Goal: Information Seeking & Learning: Check status

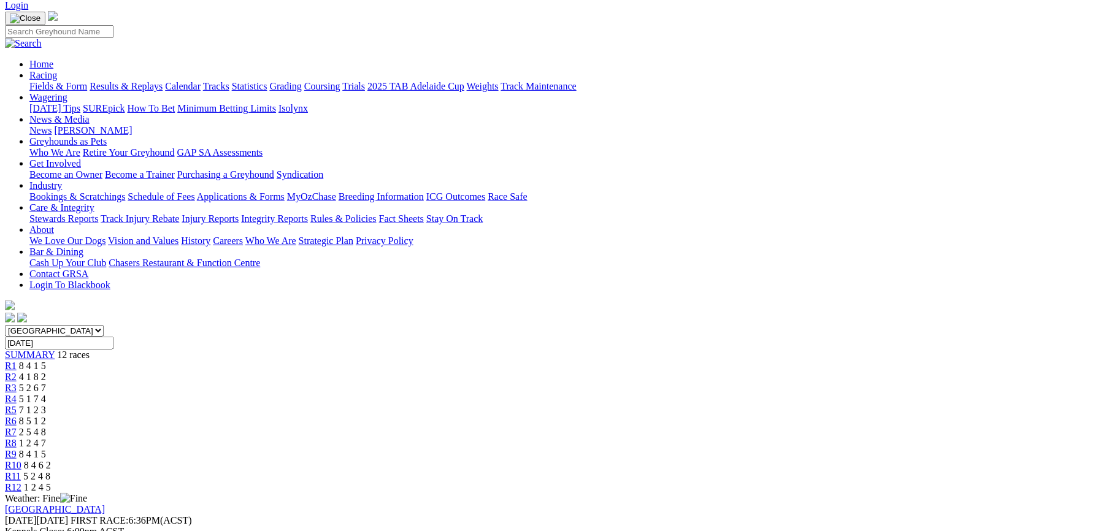
scroll to position [64, 0]
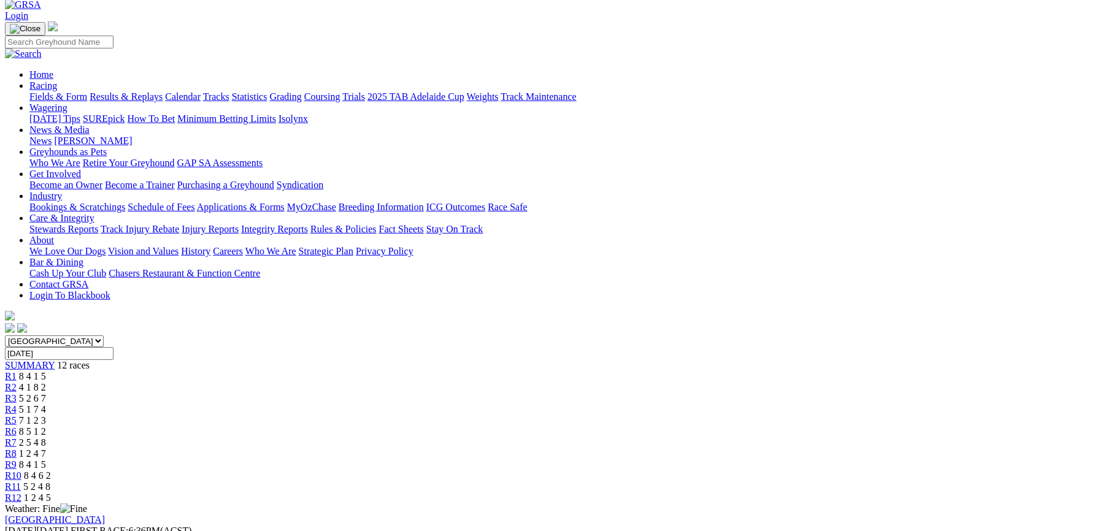
click at [46, 382] on span "4 1 8 2" at bounding box center [32, 387] width 27 height 10
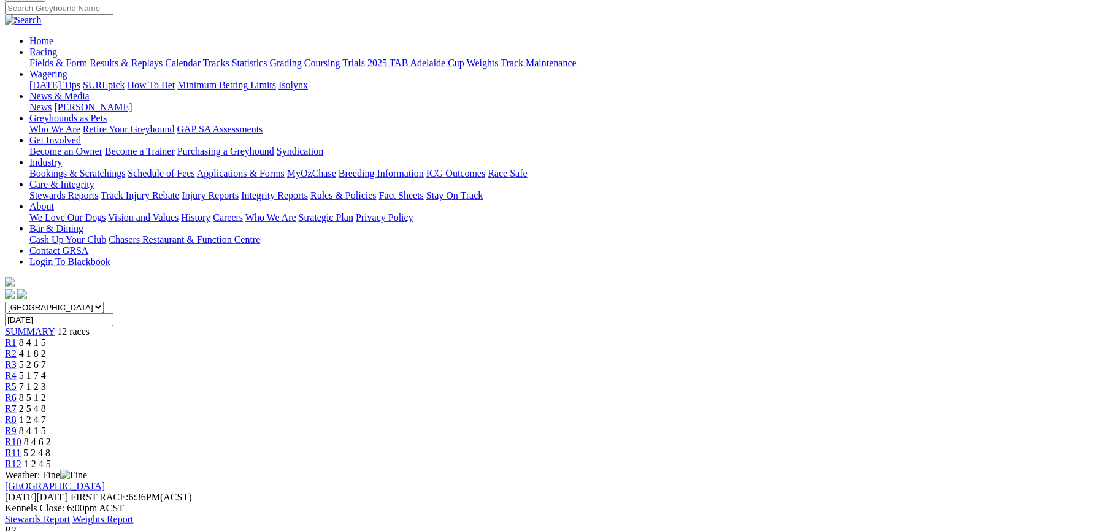
scroll to position [153, 0]
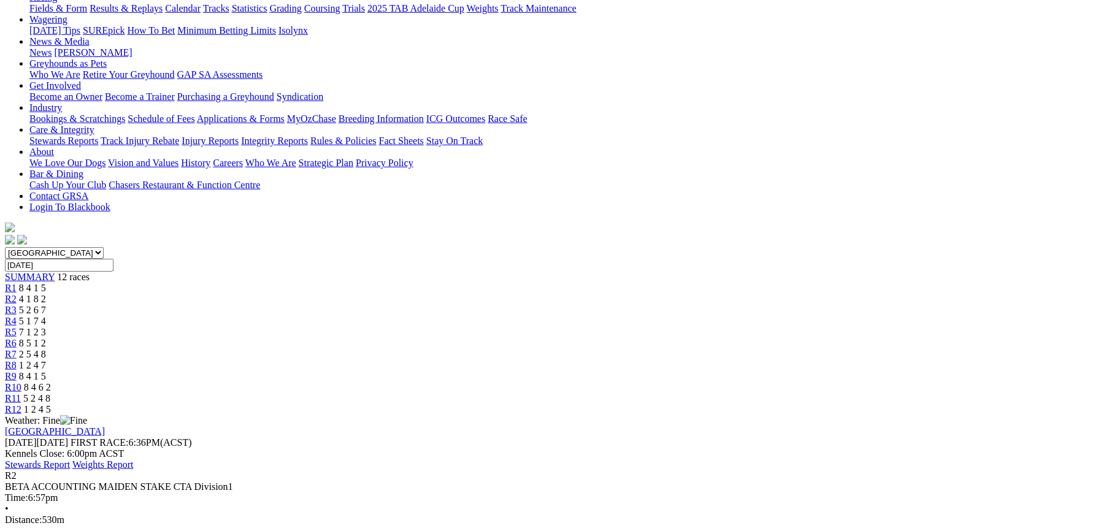
click at [384, 305] on div "R3 5 2 6 7" at bounding box center [549, 310] width 1088 height 11
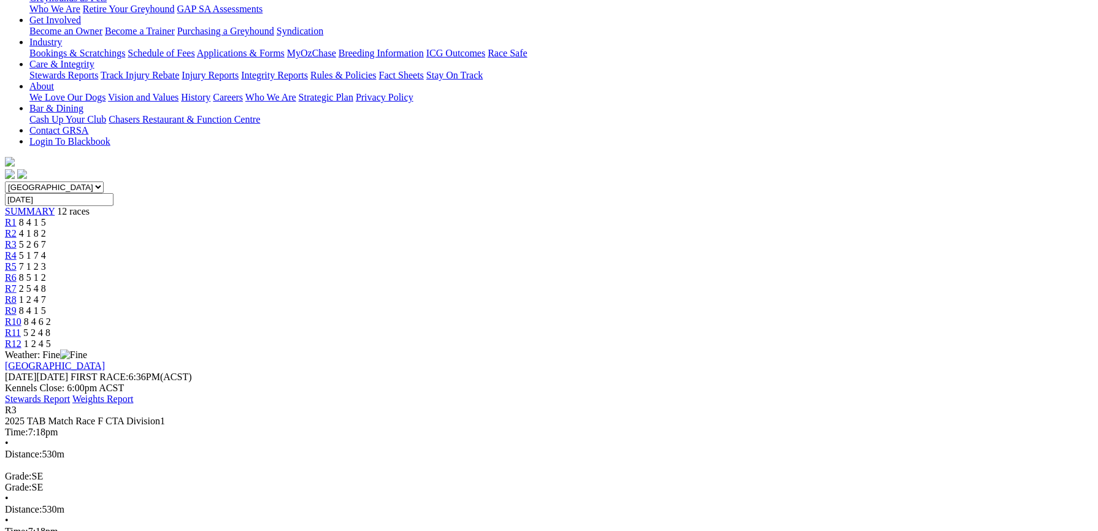
scroll to position [163, 0]
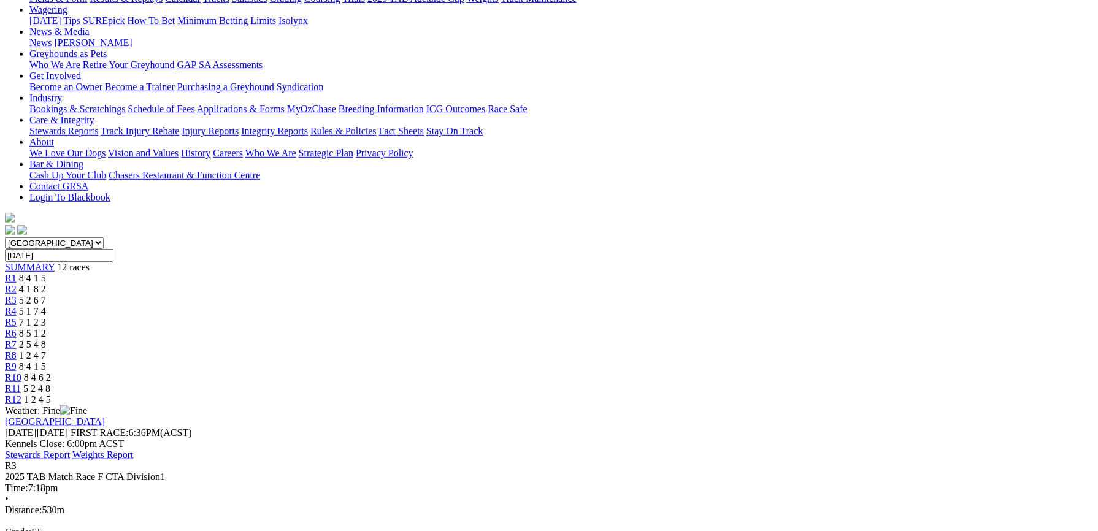
click at [460, 306] on div "R4 5 1 7 4" at bounding box center [549, 311] width 1088 height 11
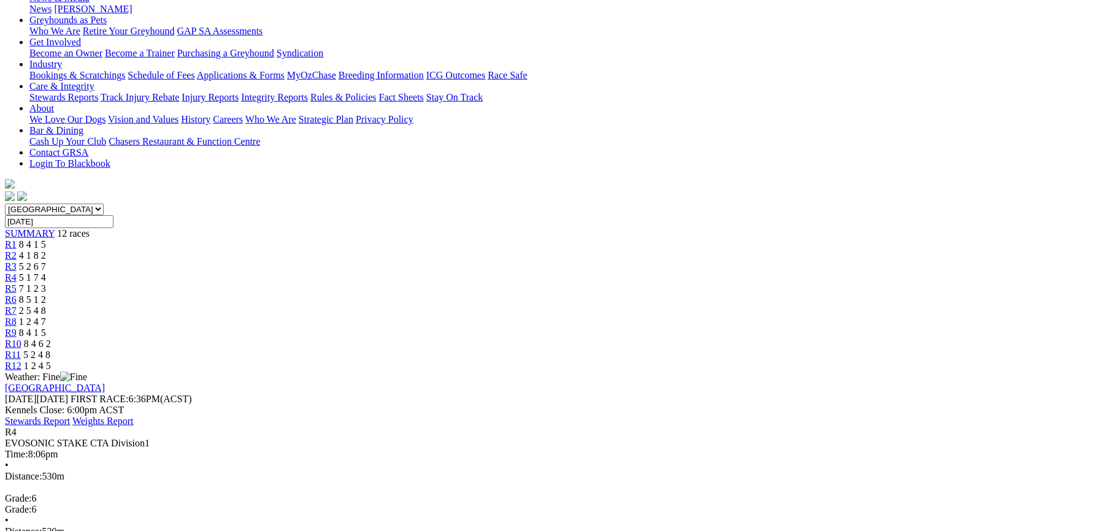
click at [46, 283] on span "7 1 2 3" at bounding box center [32, 288] width 27 height 10
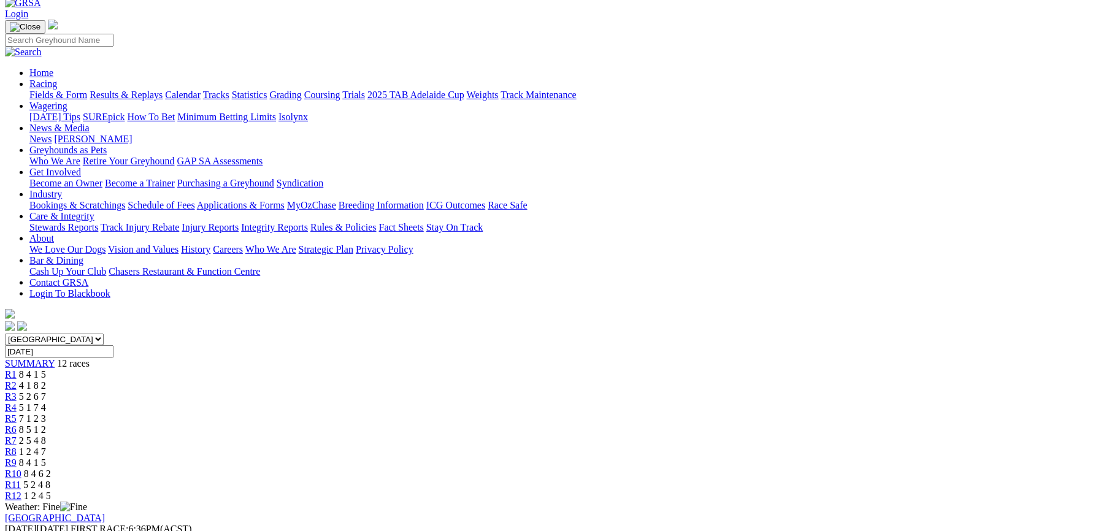
scroll to position [33, 0]
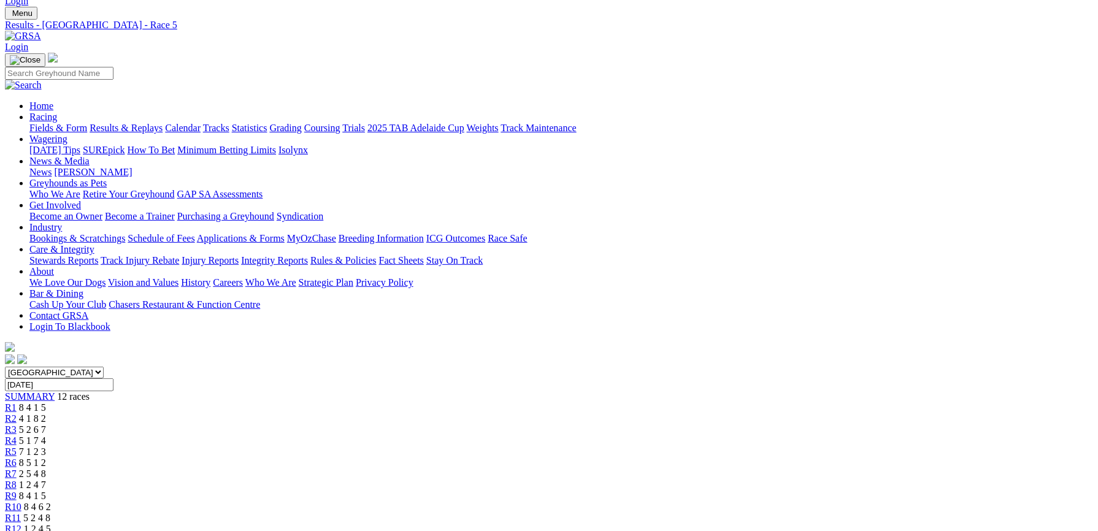
click at [559, 458] on div "R6 8 5 1 2" at bounding box center [549, 463] width 1088 height 11
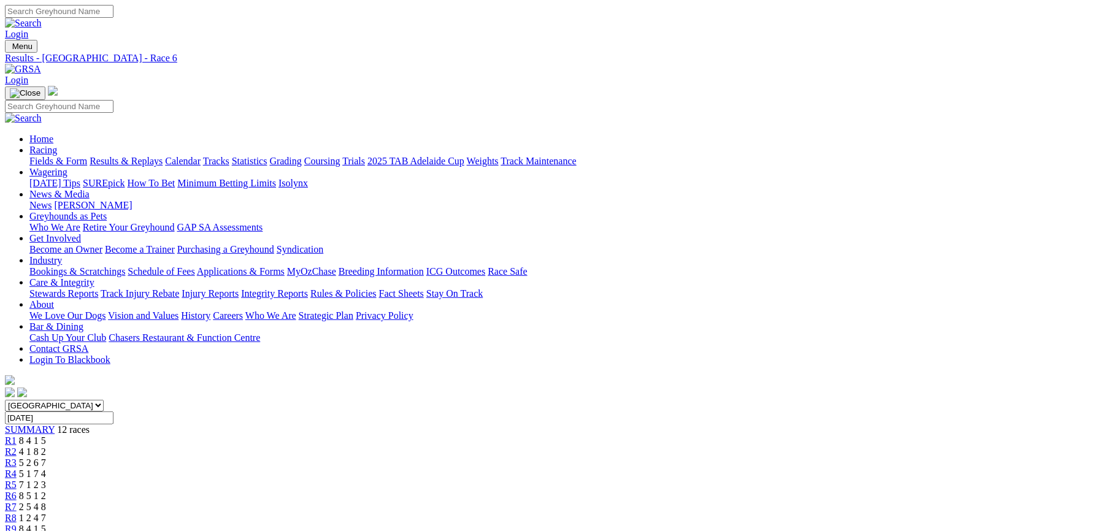
click at [17, 502] on span "R7" at bounding box center [11, 507] width 12 height 10
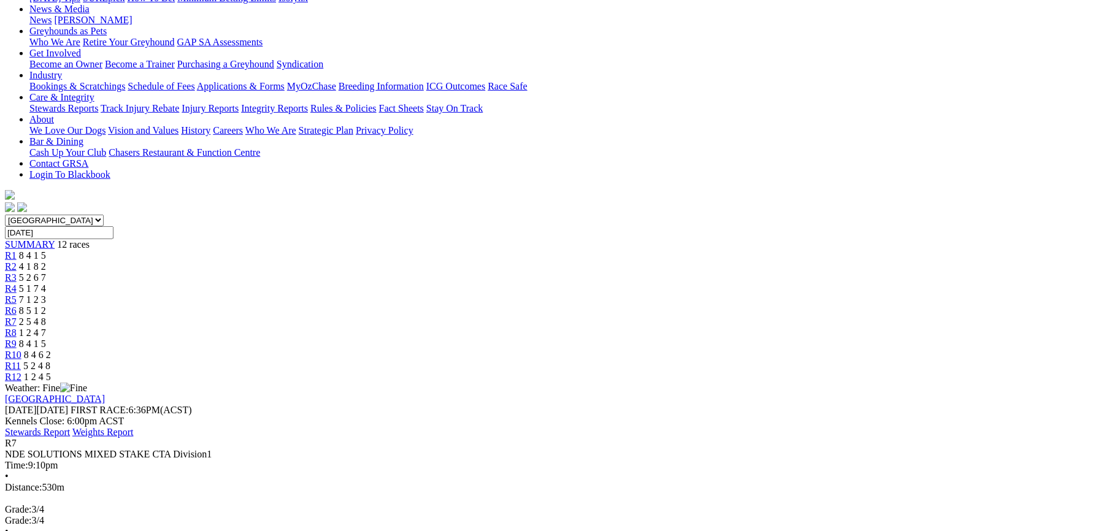
scroll to position [153, 0]
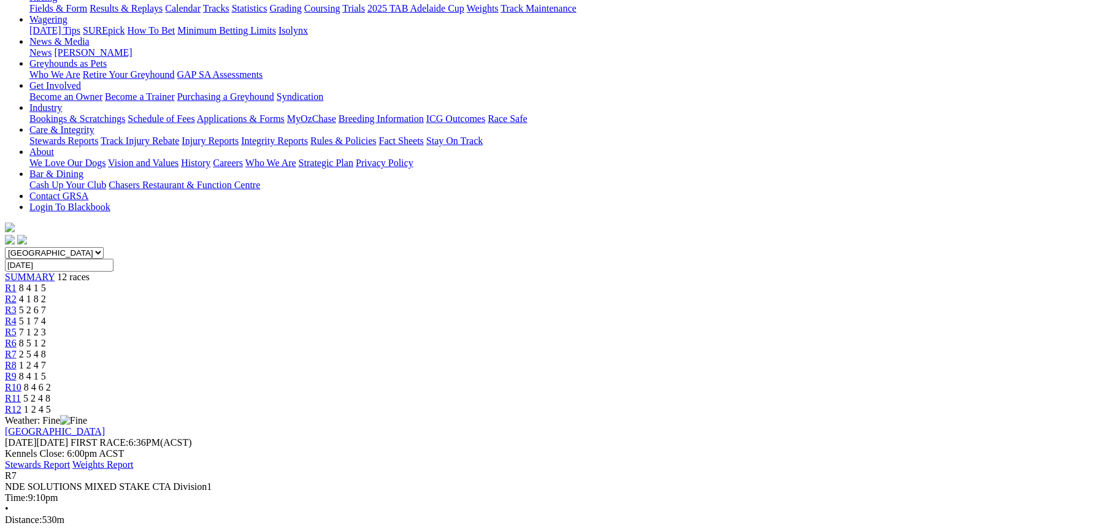
click at [666, 360] on div "R8 1 2 4 7" at bounding box center [549, 365] width 1088 height 11
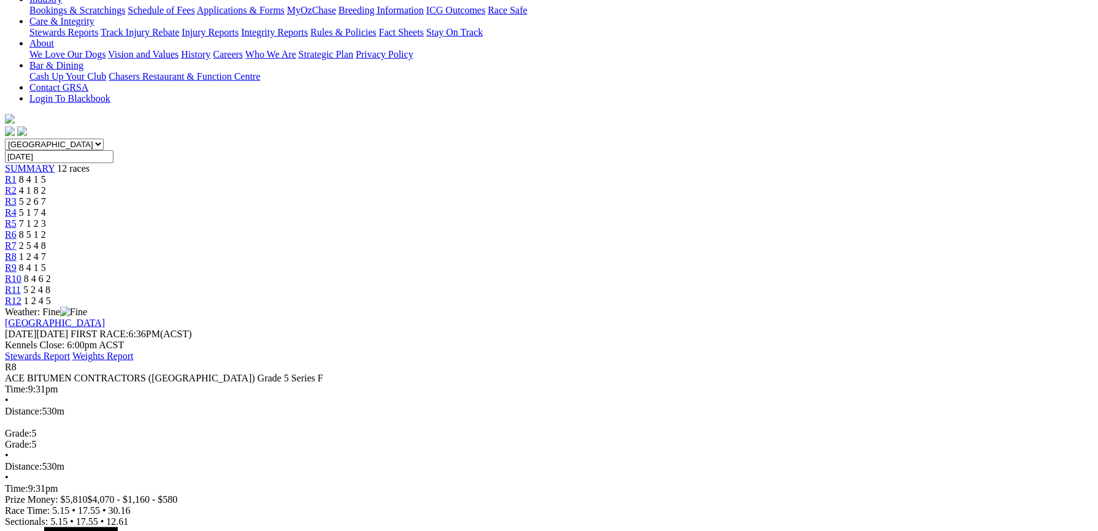
scroll to position [153, 0]
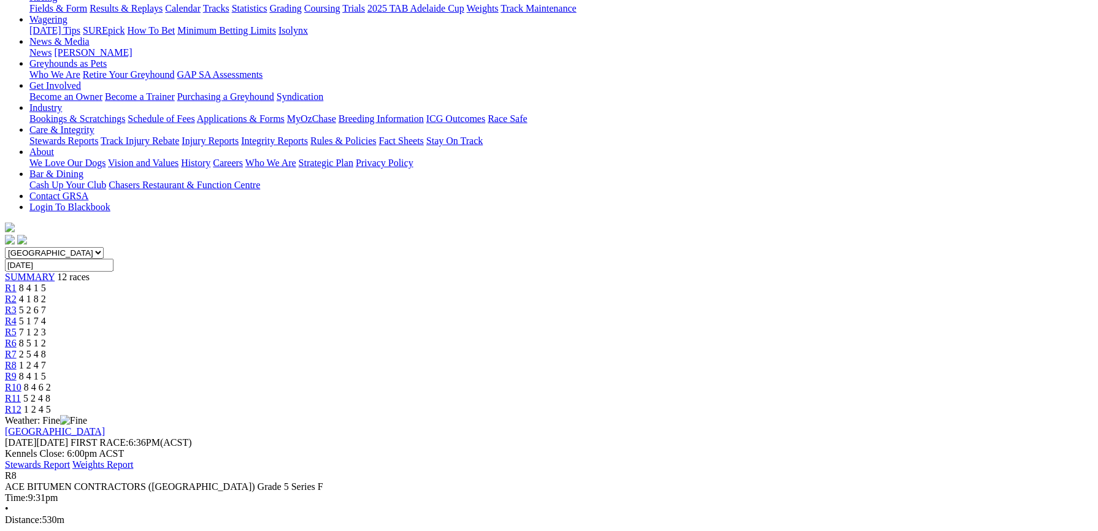
click at [17, 371] on link "R9" at bounding box center [11, 376] width 12 height 10
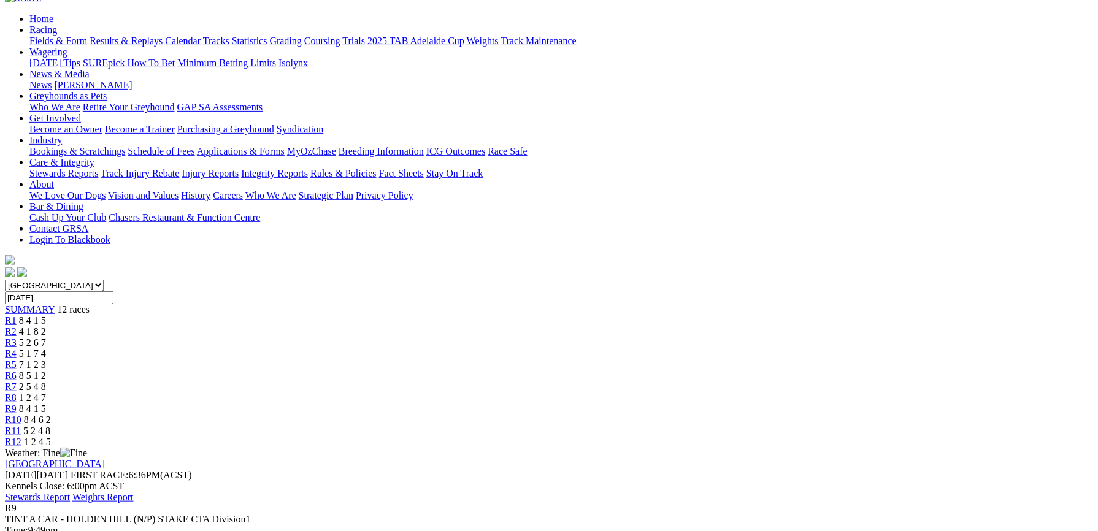
scroll to position [77, 0]
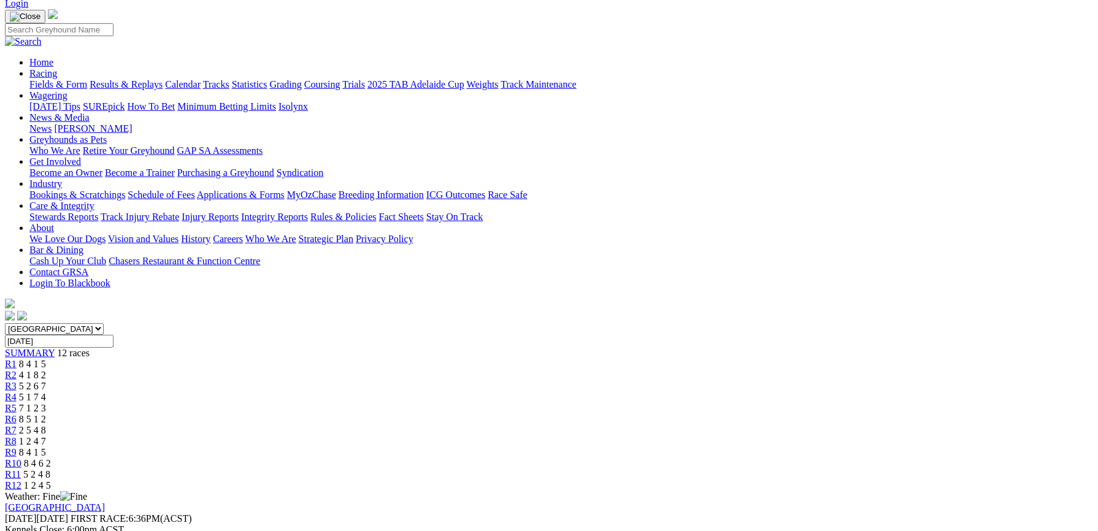
click at [51, 458] on span "8 4 6 2" at bounding box center [37, 463] width 27 height 10
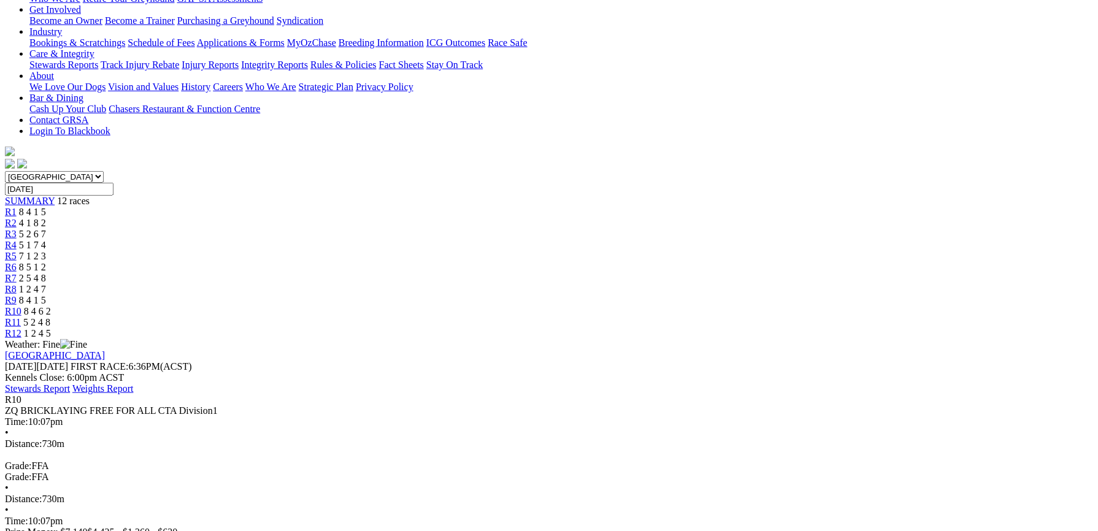
scroll to position [109, 0]
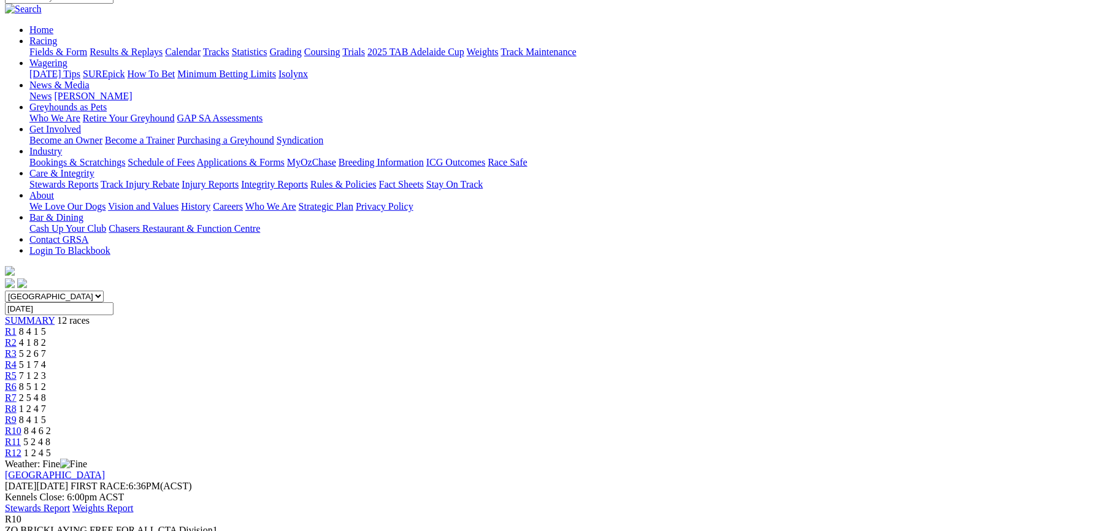
click at [850, 437] on div "R11 5 2 4 8" at bounding box center [549, 442] width 1088 height 11
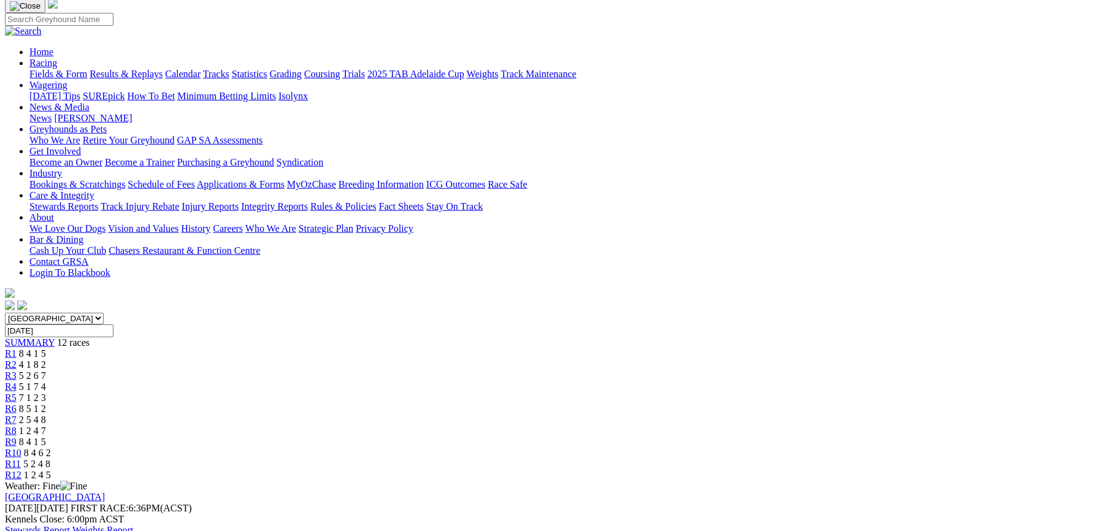
scroll to position [76, 0]
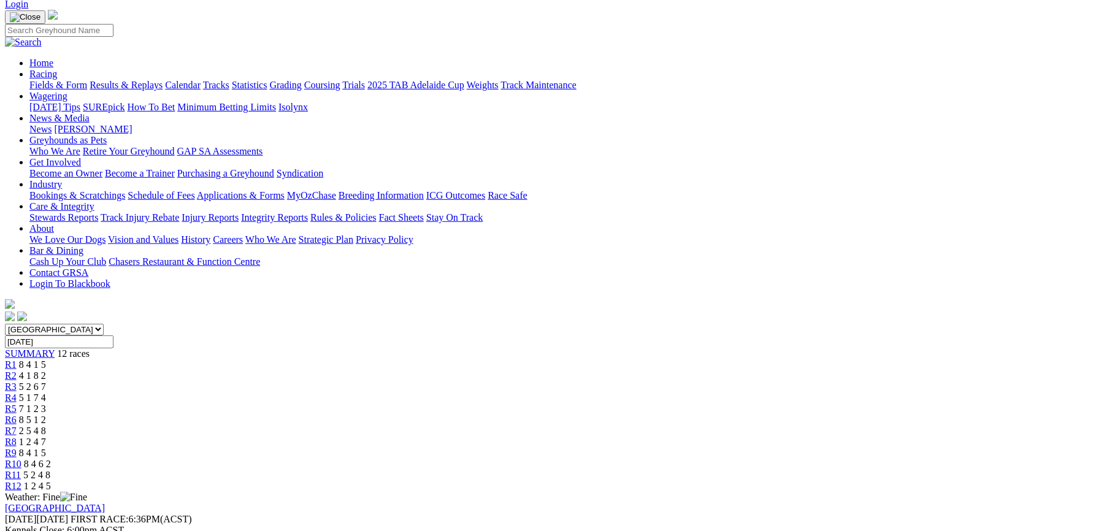
click at [21, 481] on link "R12" at bounding box center [13, 486] width 17 height 10
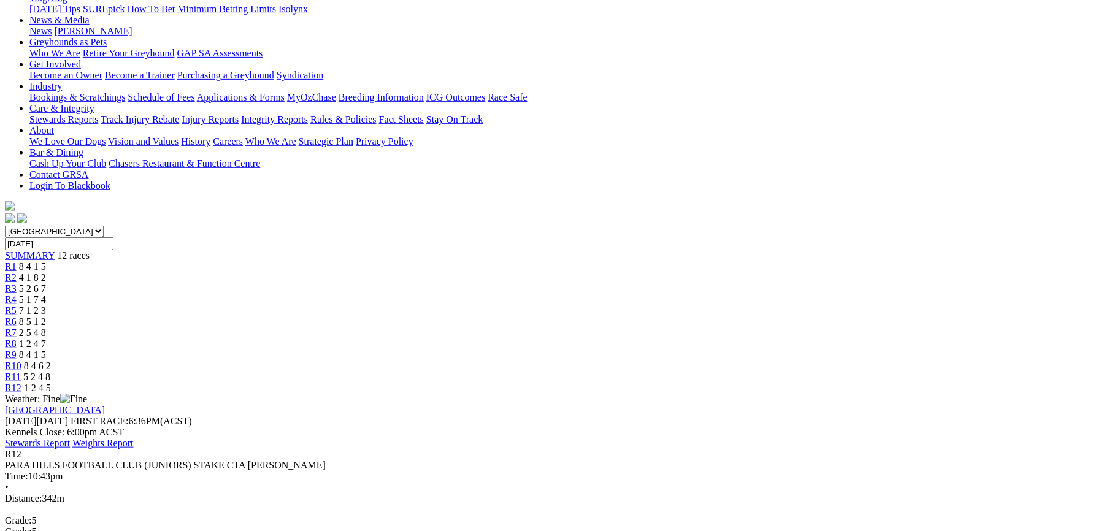
scroll to position [283, 0]
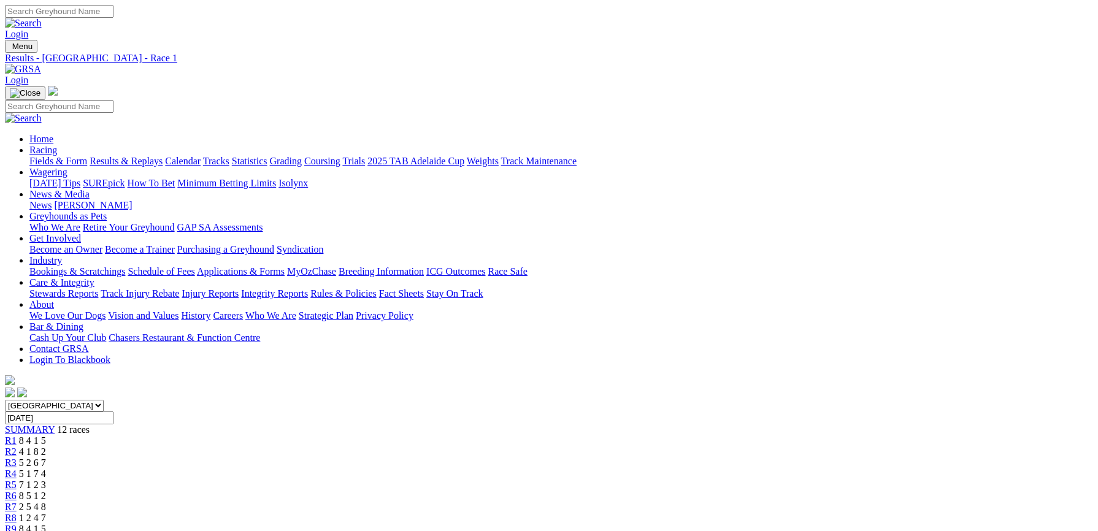
scroll to position [29, 0]
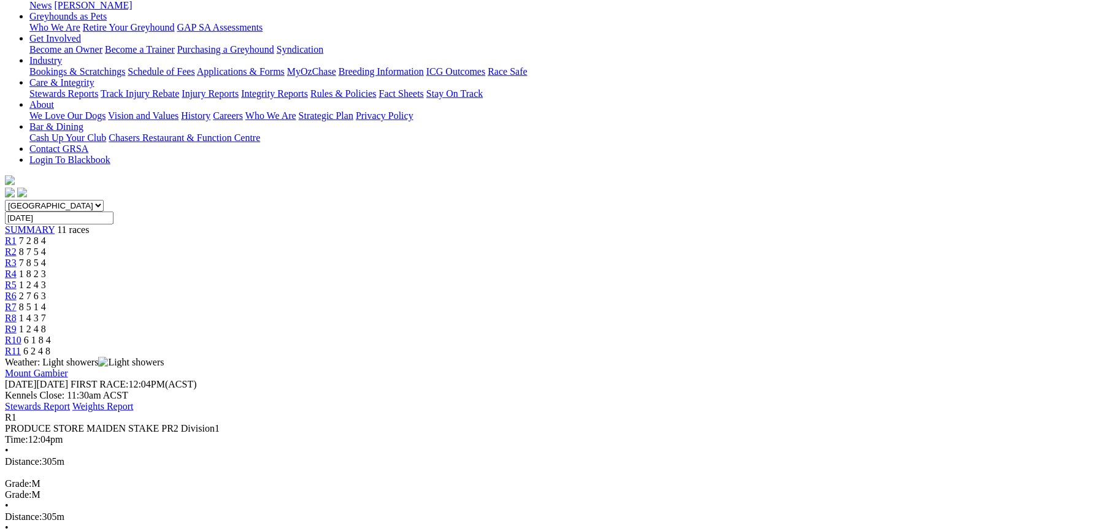
scroll to position [185, 0]
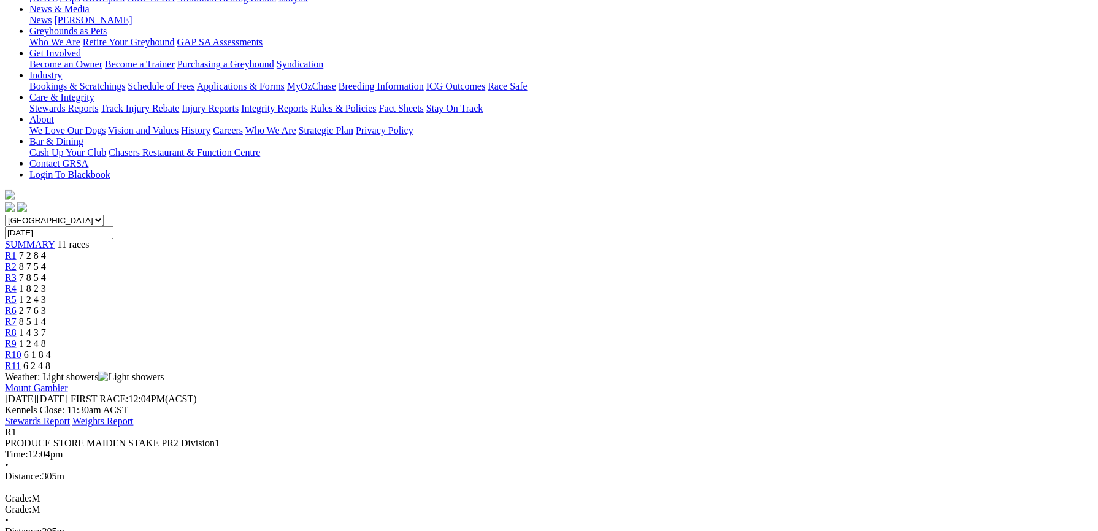
click at [46, 261] on span "8 7 5 4" at bounding box center [32, 266] width 27 height 10
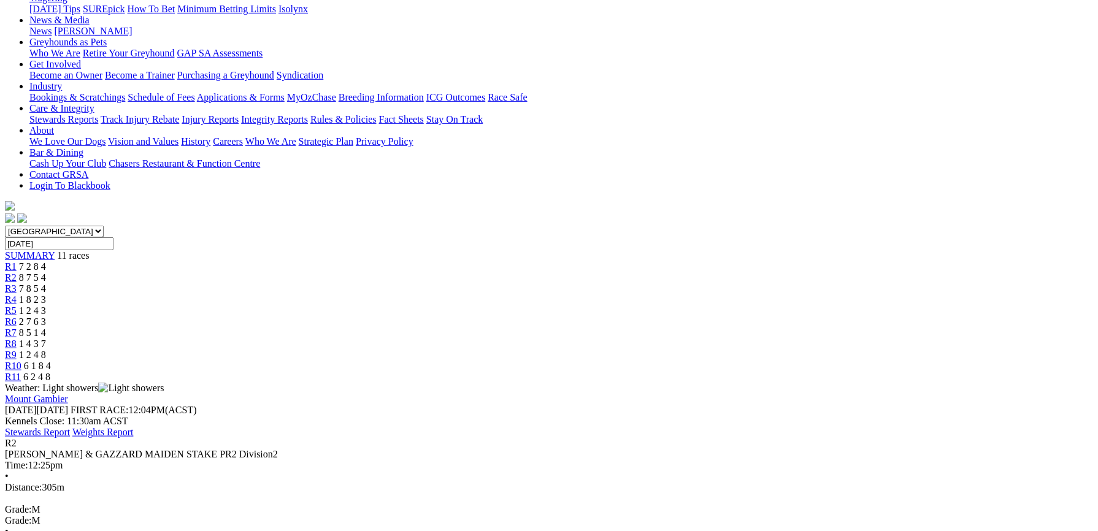
scroll to position [87, 0]
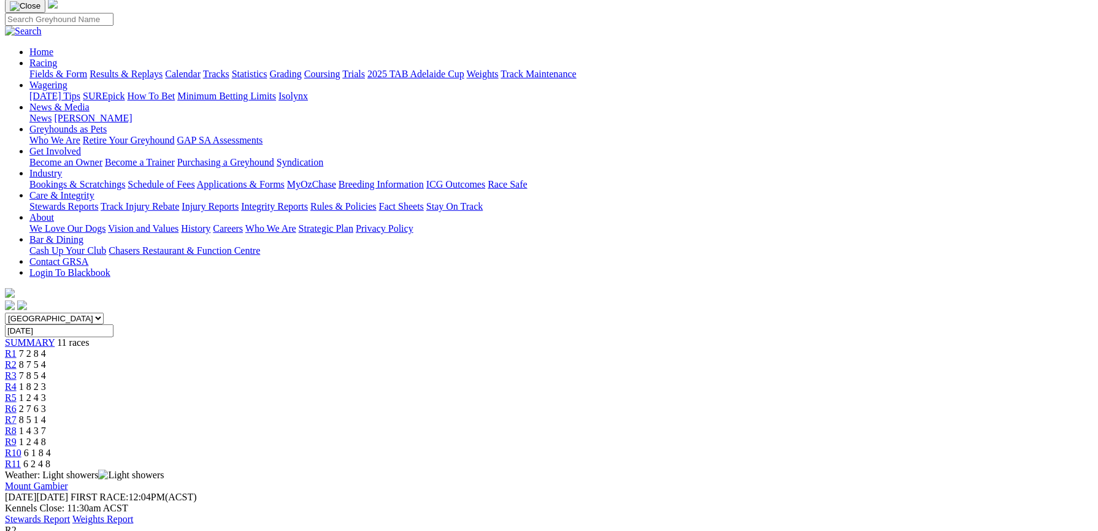
click at [17, 370] on link "R3" at bounding box center [11, 375] width 12 height 10
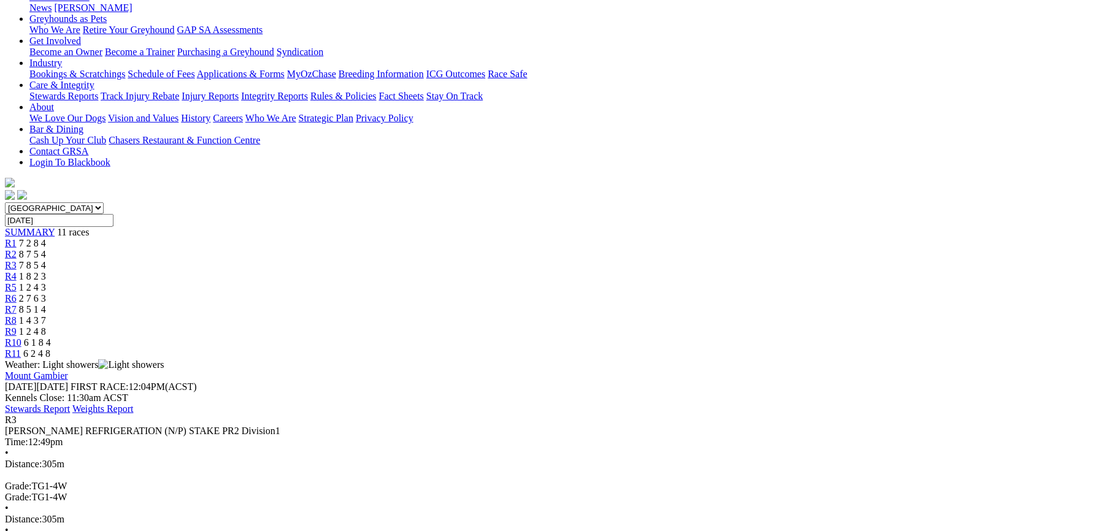
scroll to position [164, 0]
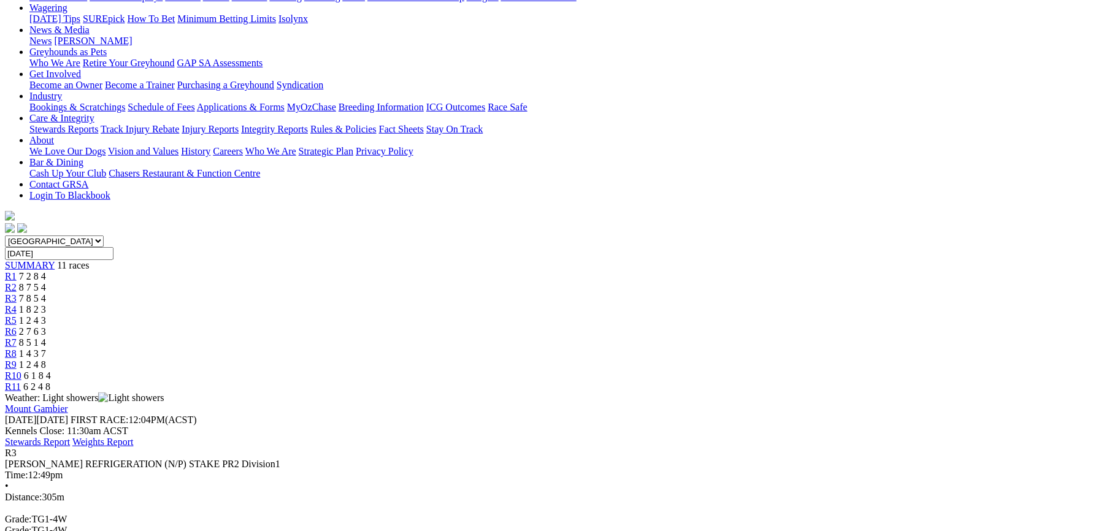
click at [462, 304] on div "R4 1 8 2 3" at bounding box center [549, 309] width 1088 height 11
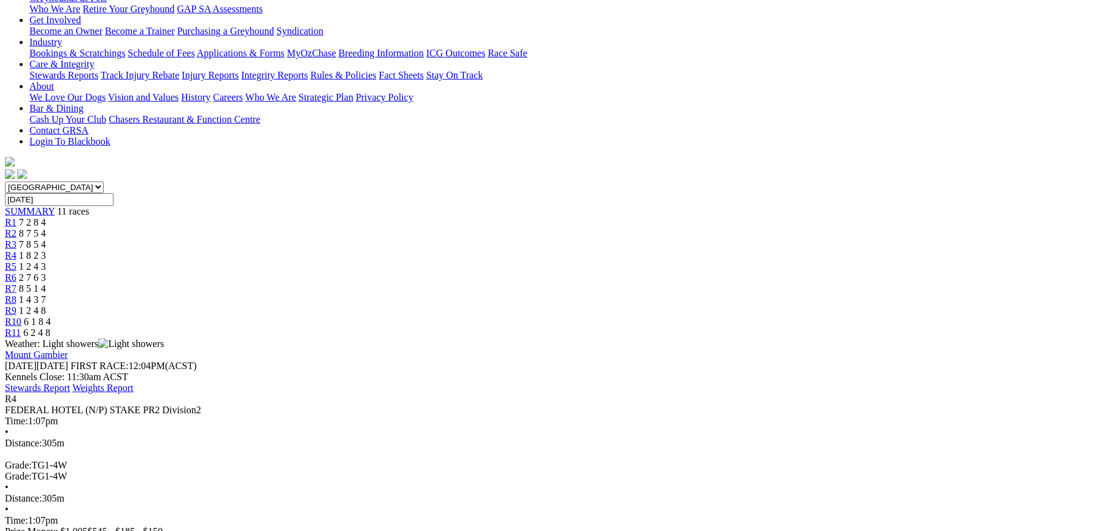
scroll to position [119, 0]
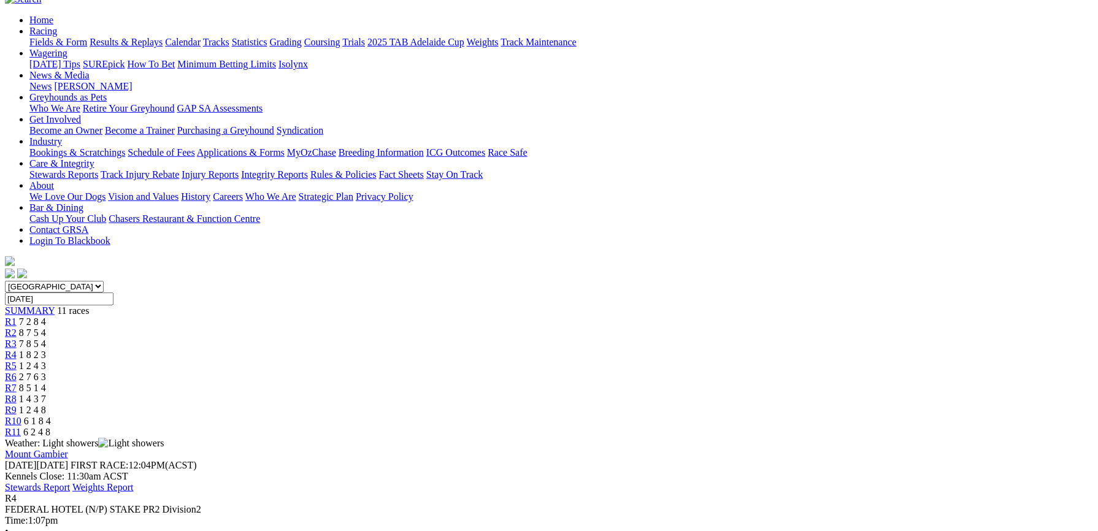
click at [521, 361] on div "R5 1 2 4 3" at bounding box center [549, 366] width 1088 height 11
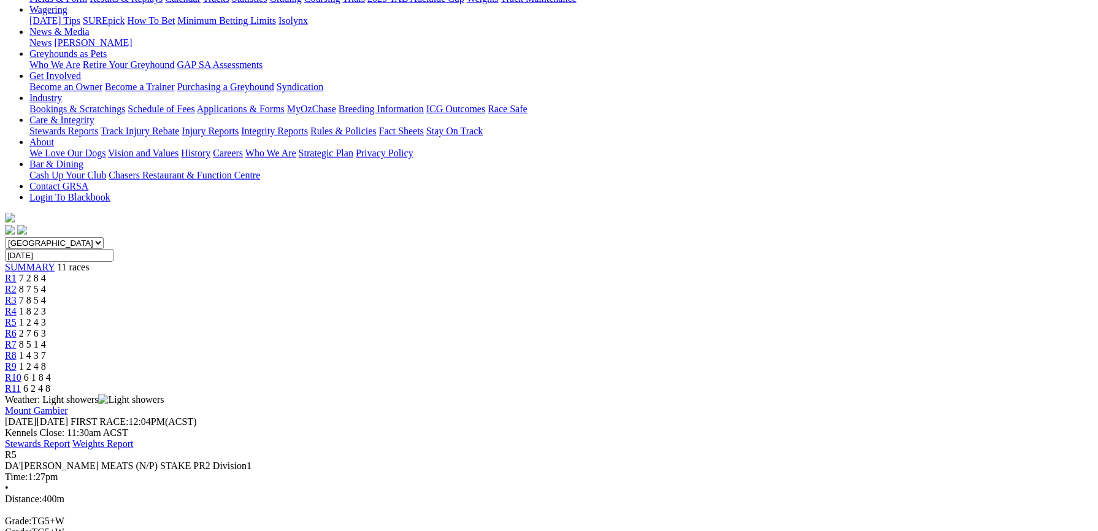
scroll to position [97, 0]
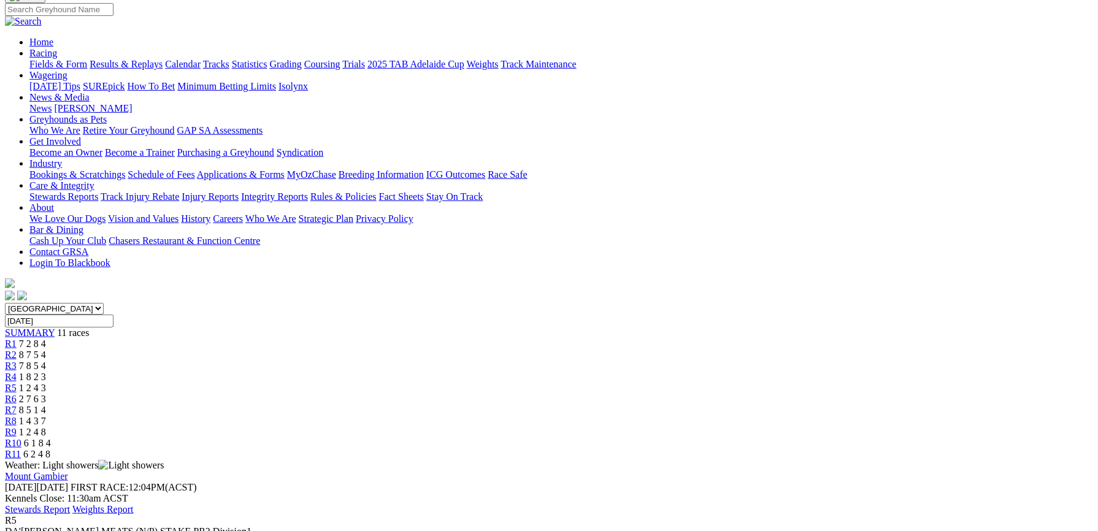
click at [17, 394] on link "R6" at bounding box center [11, 399] width 12 height 10
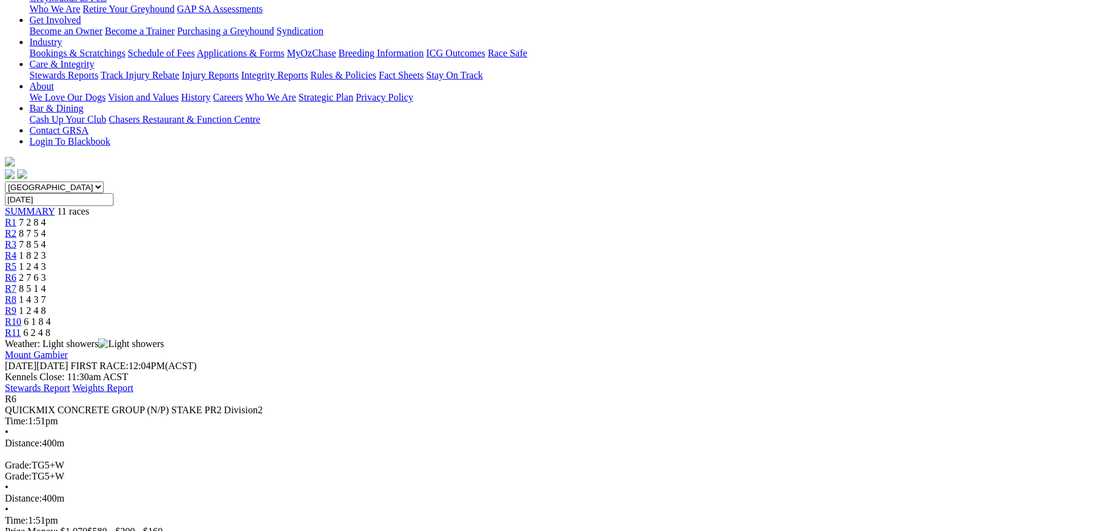
scroll to position [185, 0]
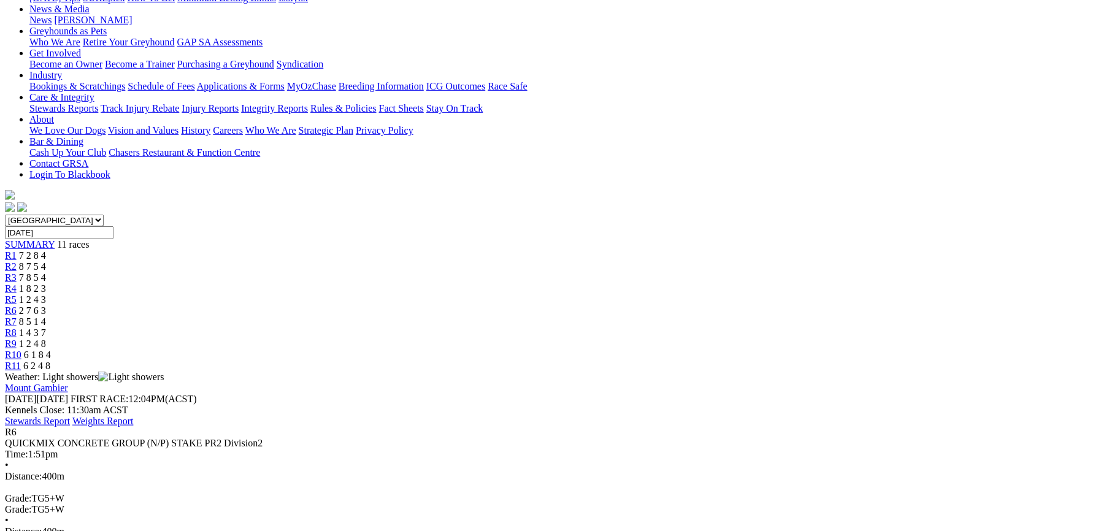
click at [661, 316] on div "R7 8 5 1 4" at bounding box center [549, 321] width 1088 height 11
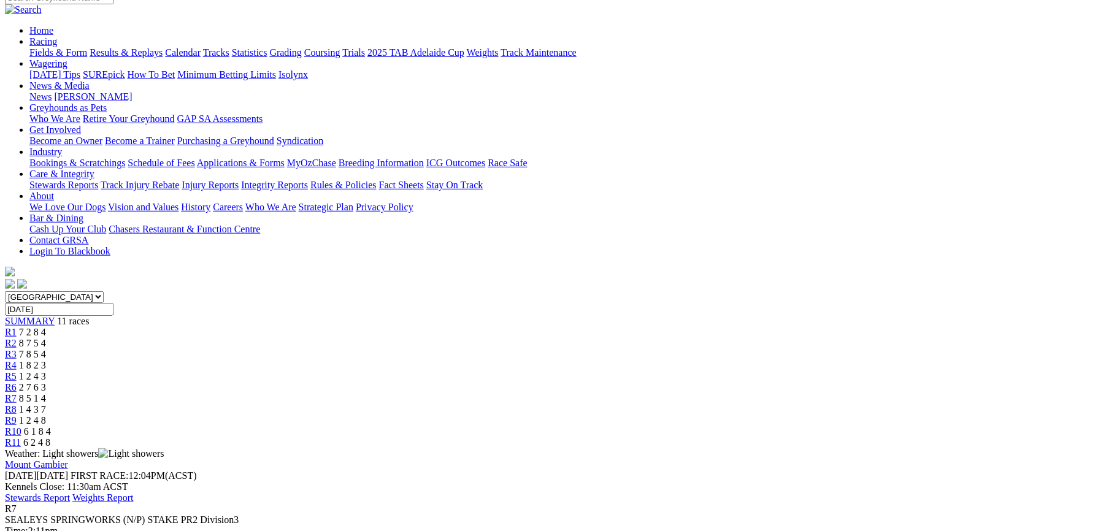
scroll to position [185, 0]
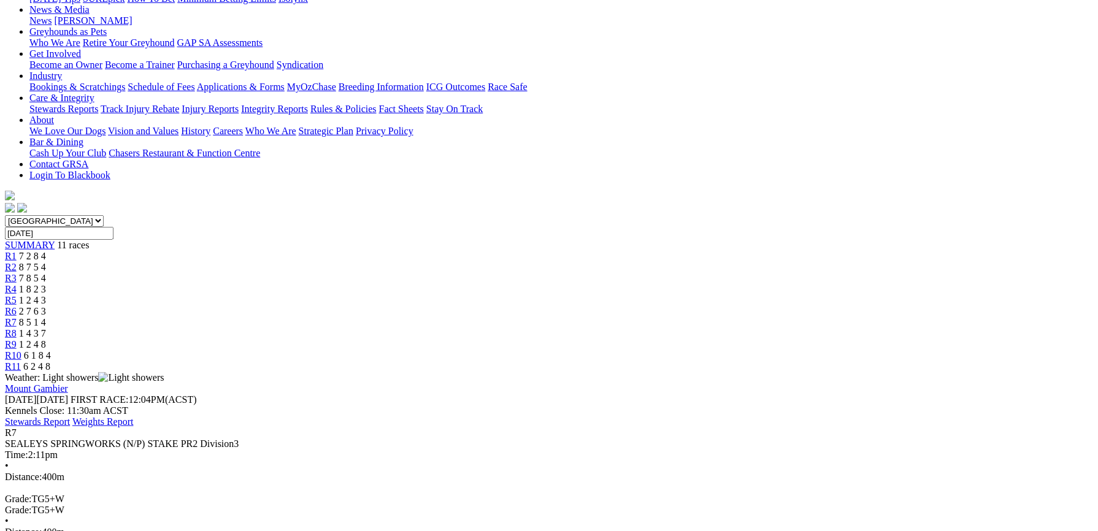
click at [721, 328] on div "R8 1 4 3 7" at bounding box center [549, 333] width 1088 height 11
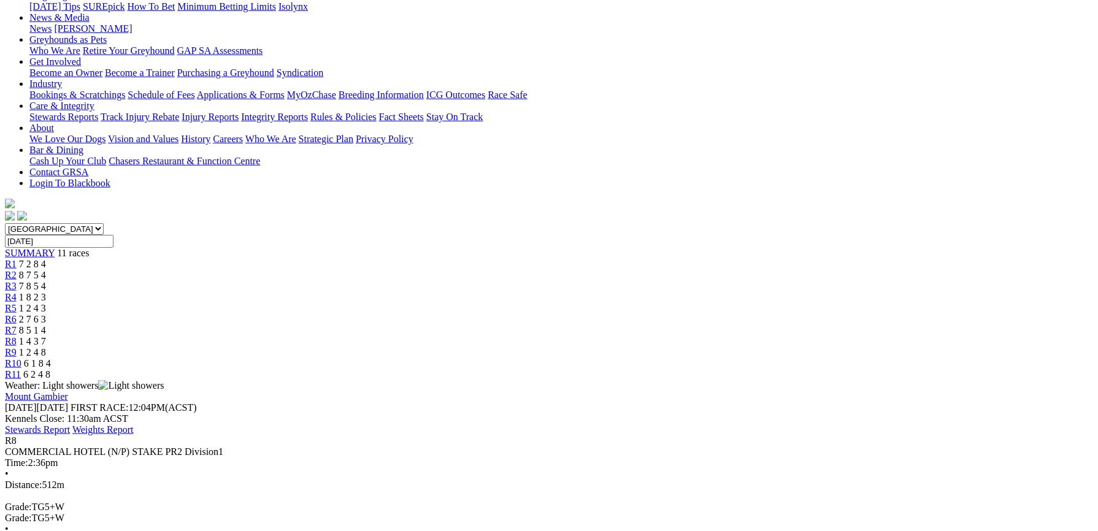
scroll to position [175, 0]
click at [17, 349] on link "R9" at bounding box center [11, 354] width 12 height 10
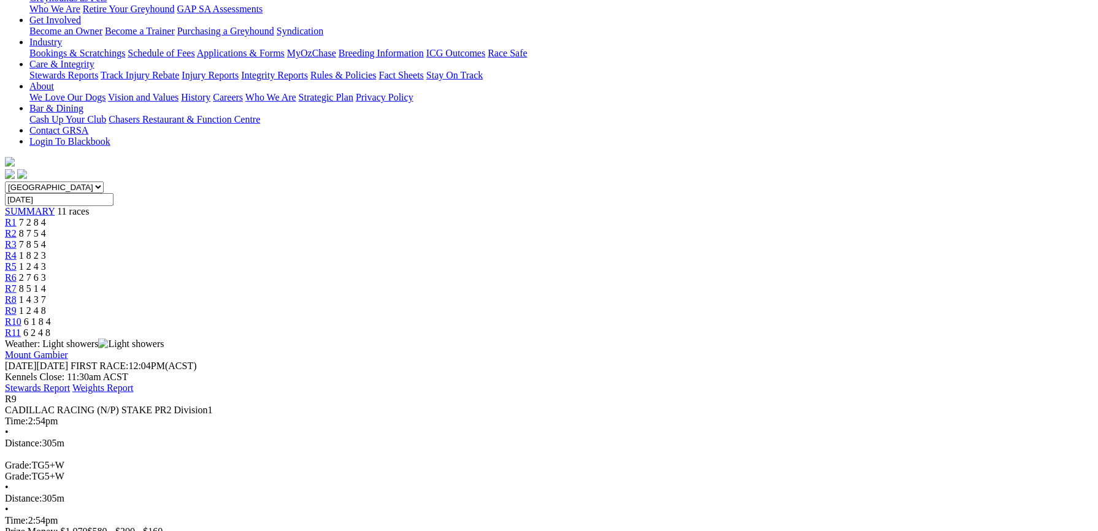
scroll to position [185, 0]
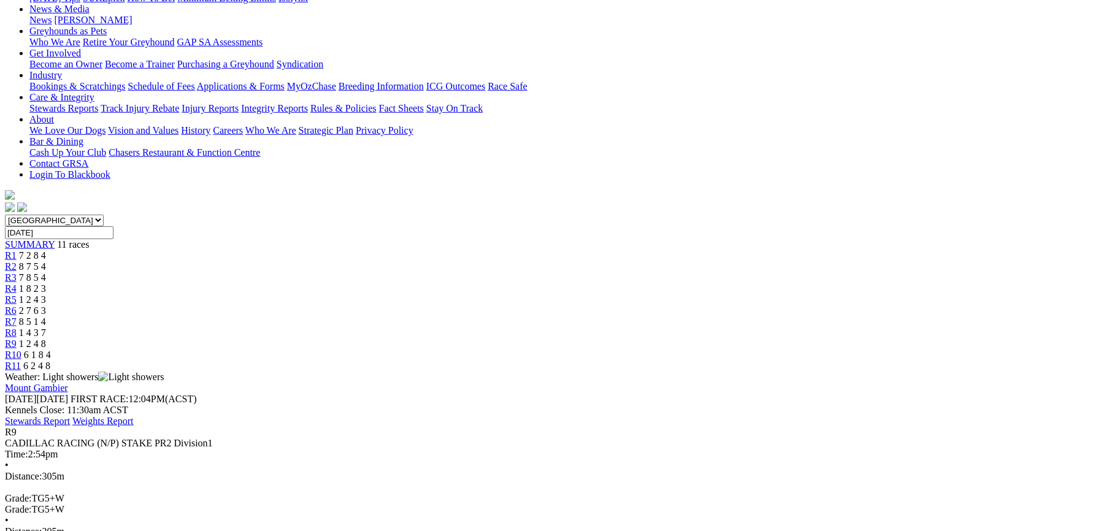
click at [51, 350] on span "6 1 8 4" at bounding box center [37, 355] width 27 height 10
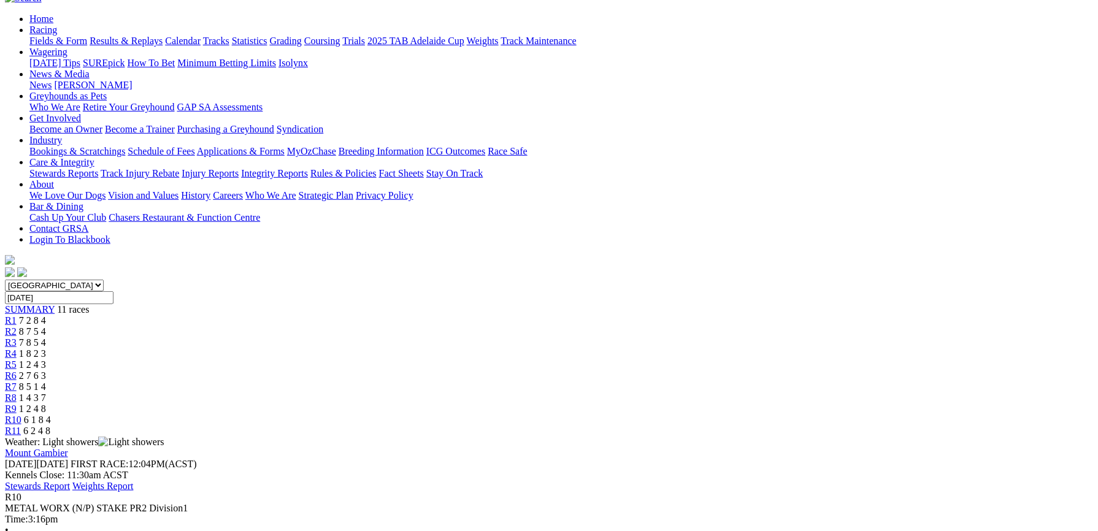
scroll to position [174, 0]
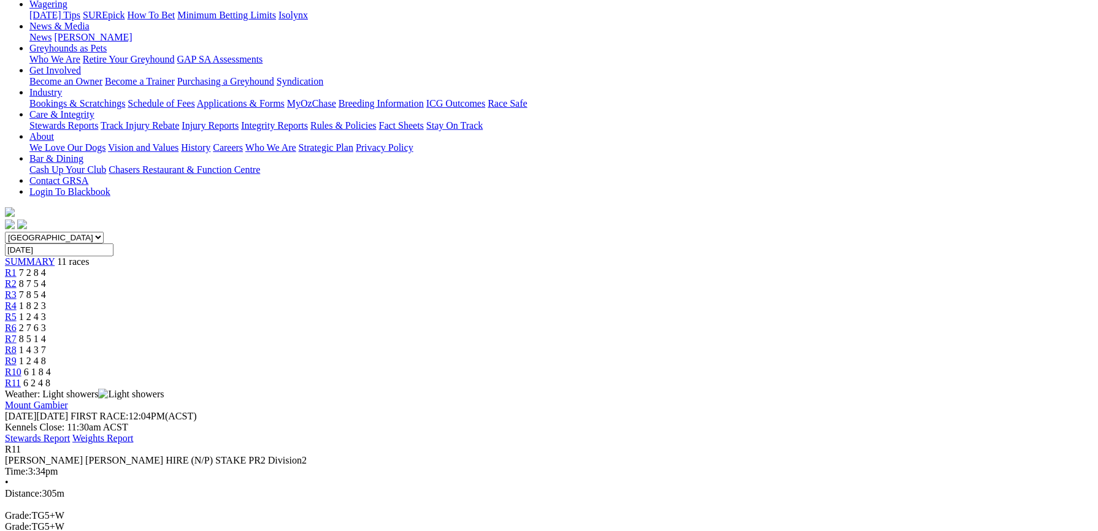
scroll to position [175, 0]
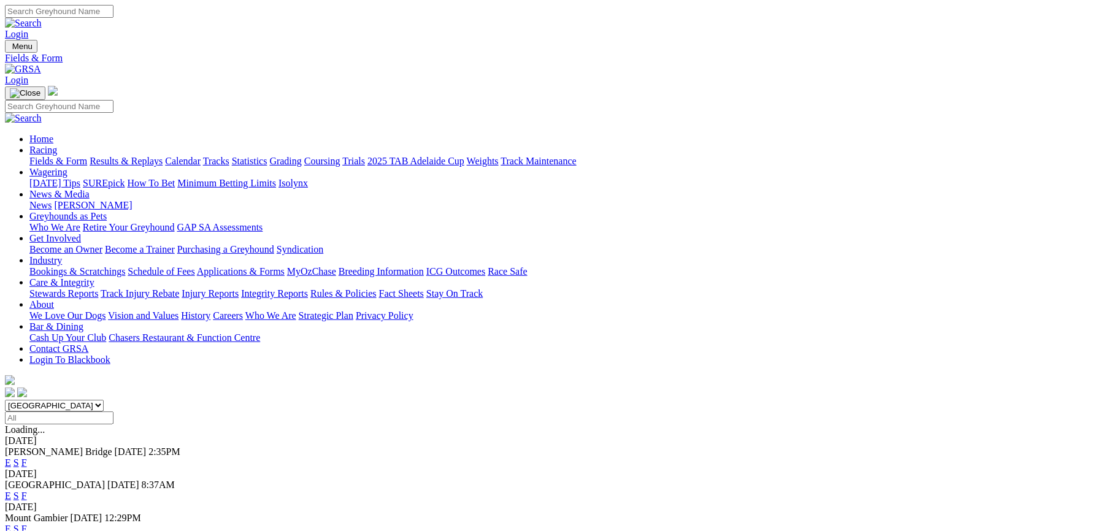
click at [27, 524] on link "F" at bounding box center [24, 529] width 6 height 10
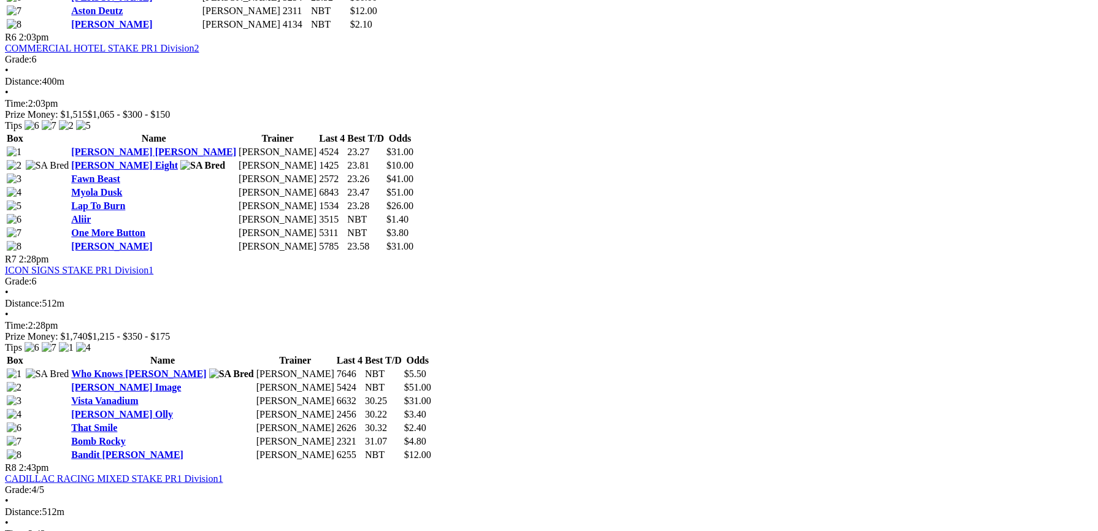
scroll to position [1645, 0]
